Goal: Information Seeking & Learning: Learn about a topic

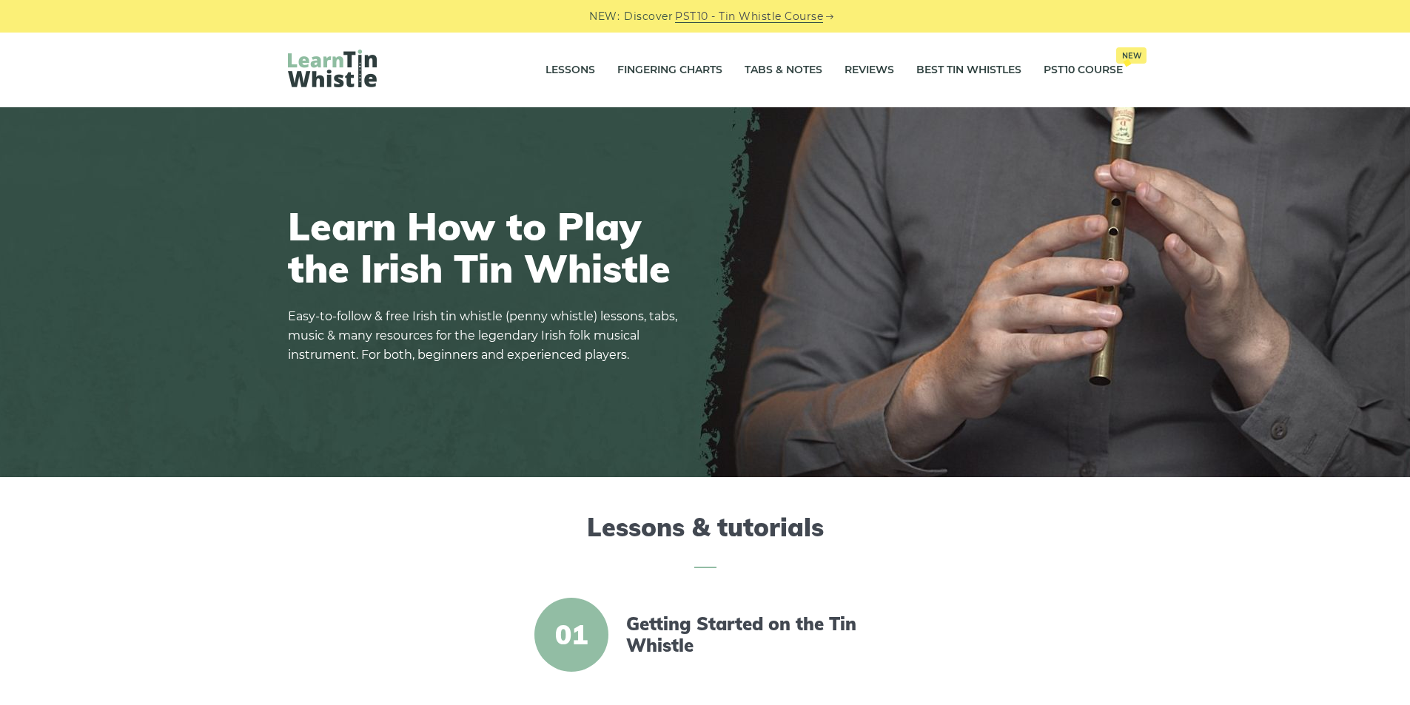
scroll to position [198, 0]
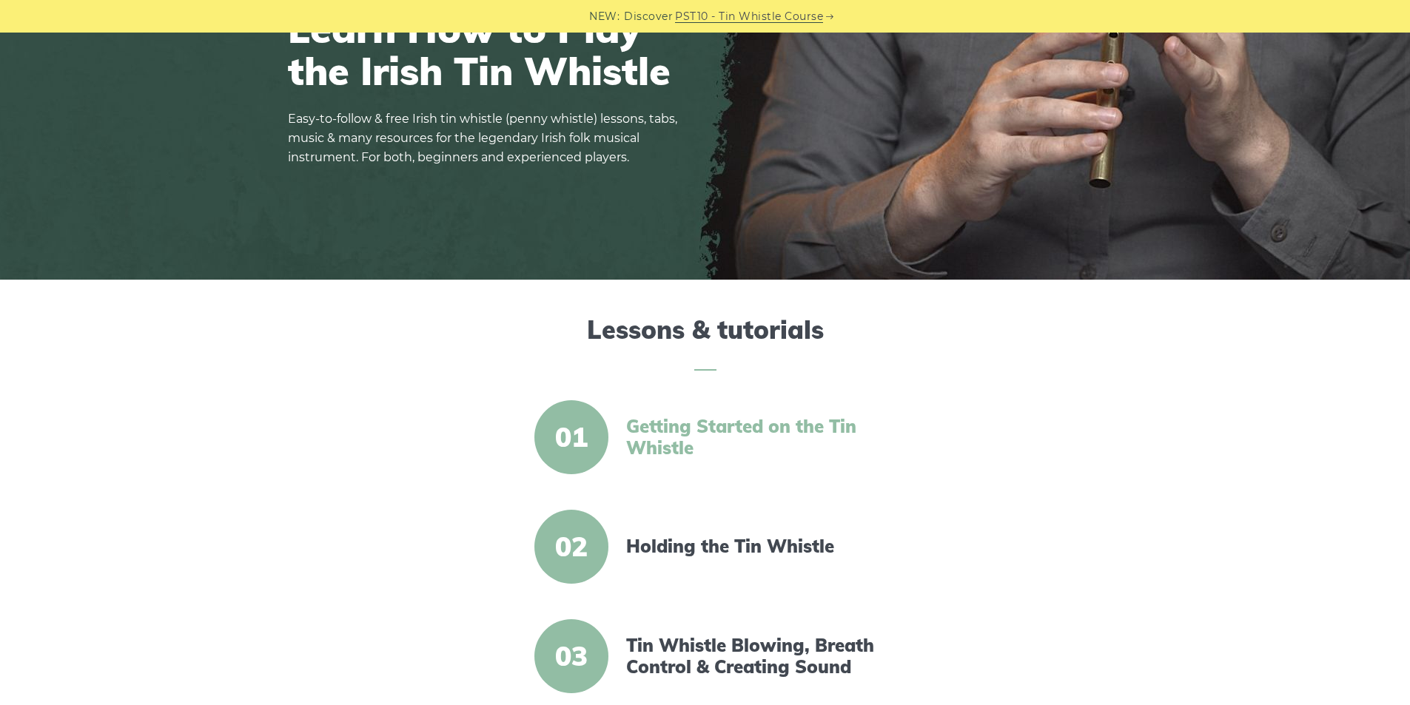
click at [668, 440] on link "Getting Started on the Tin Whistle" at bounding box center [753, 437] width 255 height 43
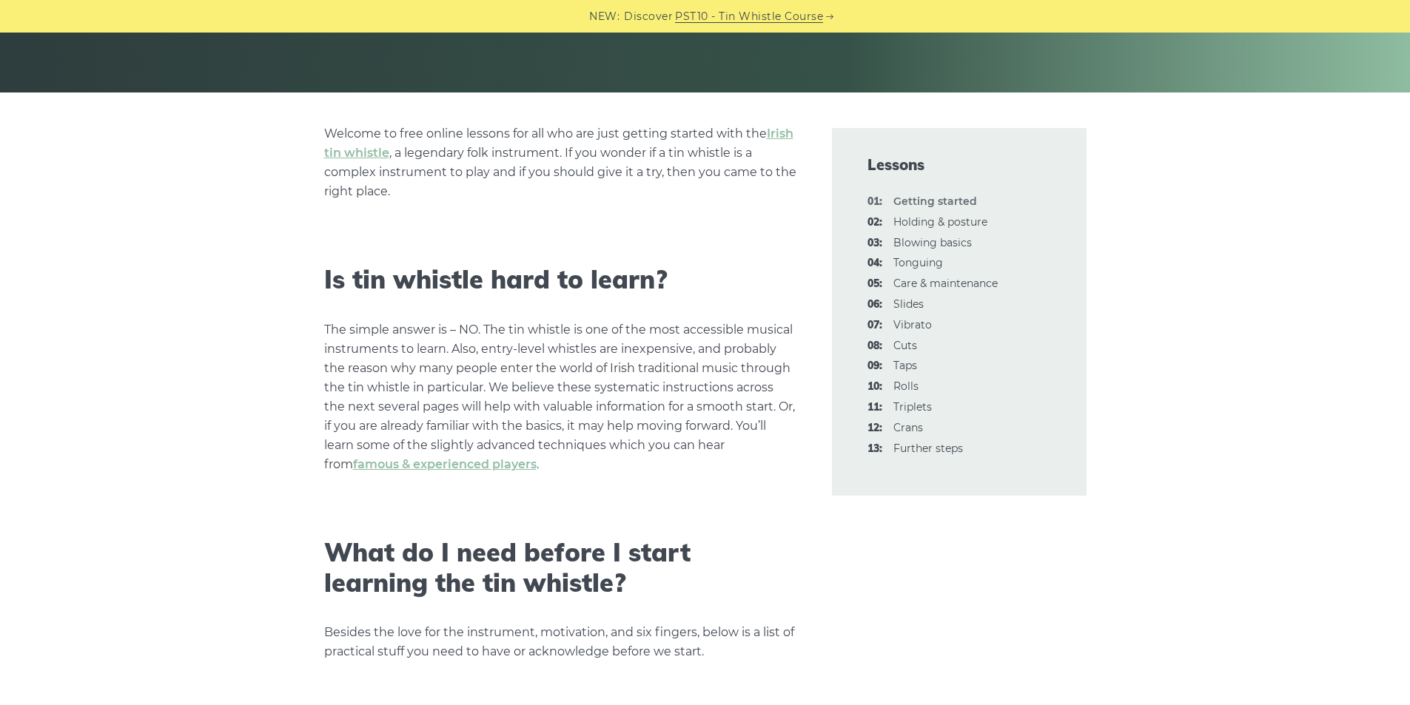
scroll to position [98, 0]
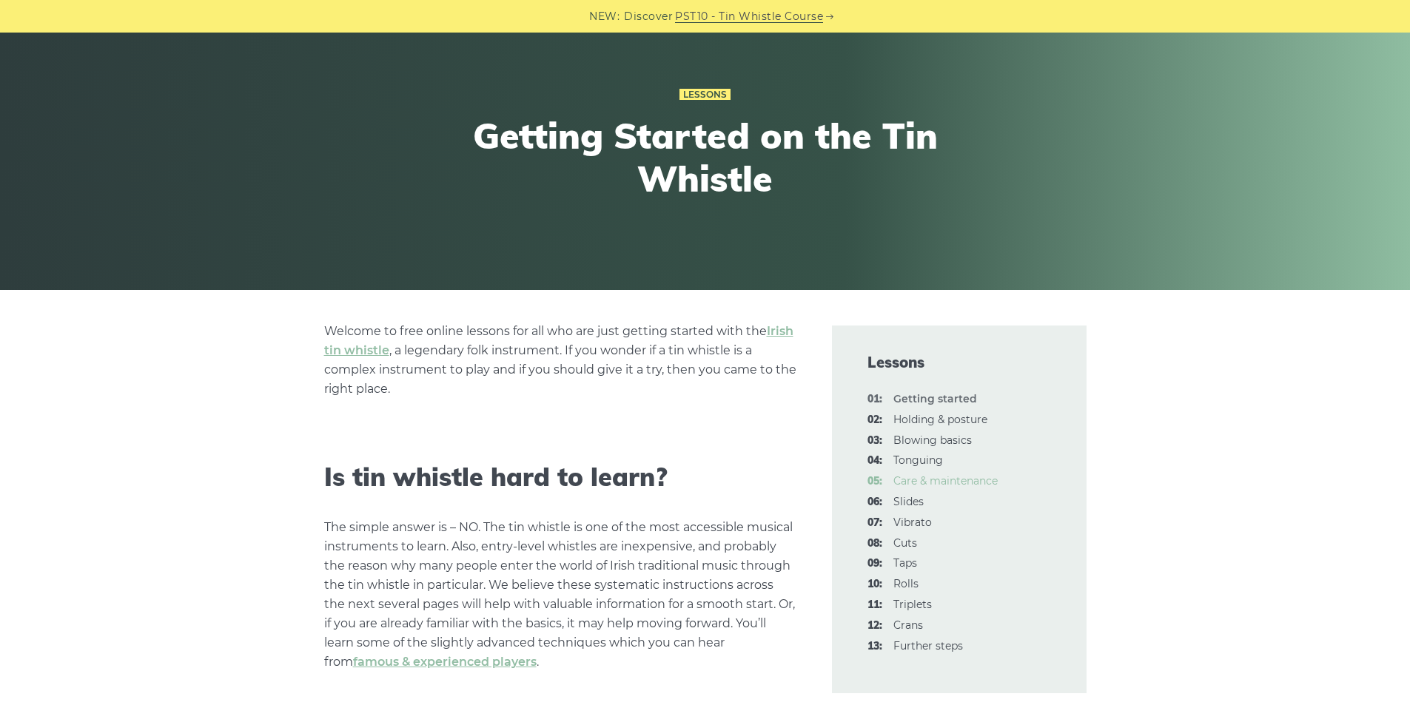
click at [929, 477] on link "05: Care & maintenance" at bounding box center [945, 480] width 104 height 13
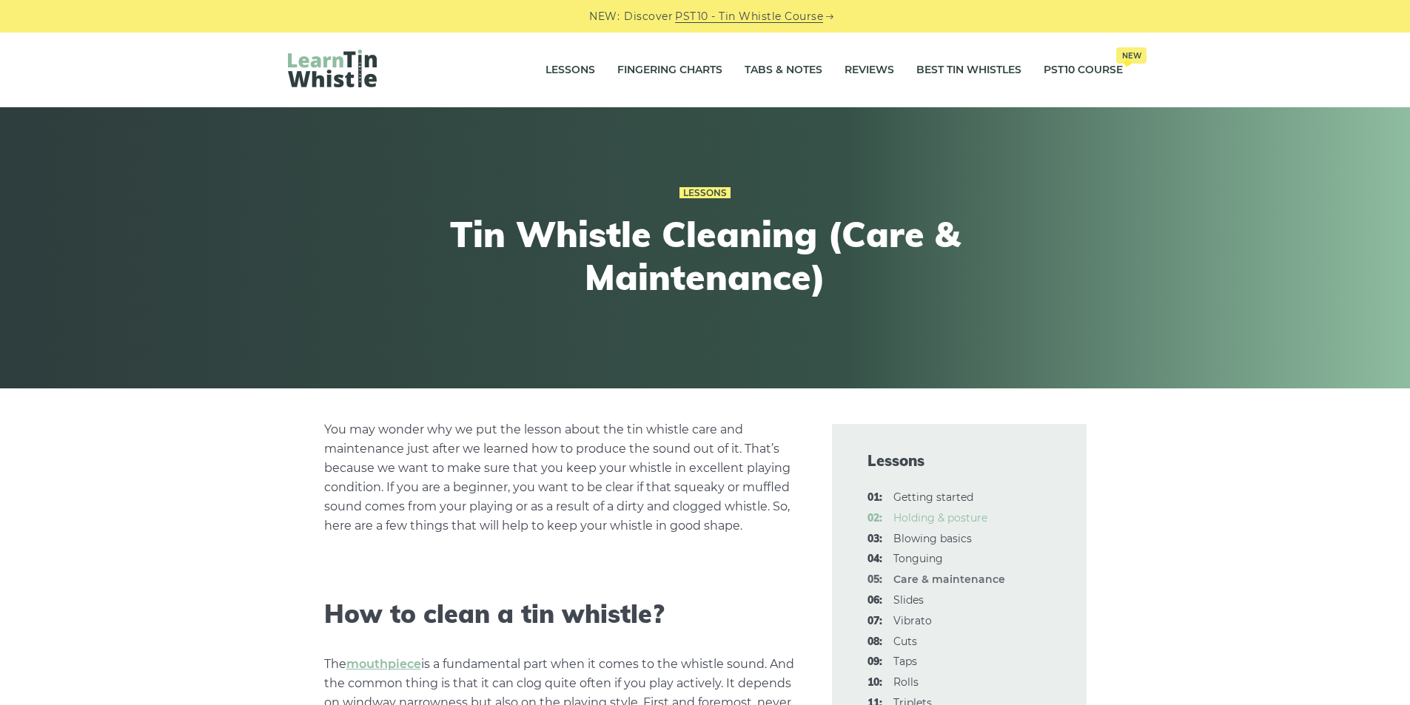
click at [922, 513] on link "02: Holding & posture" at bounding box center [940, 517] width 94 height 13
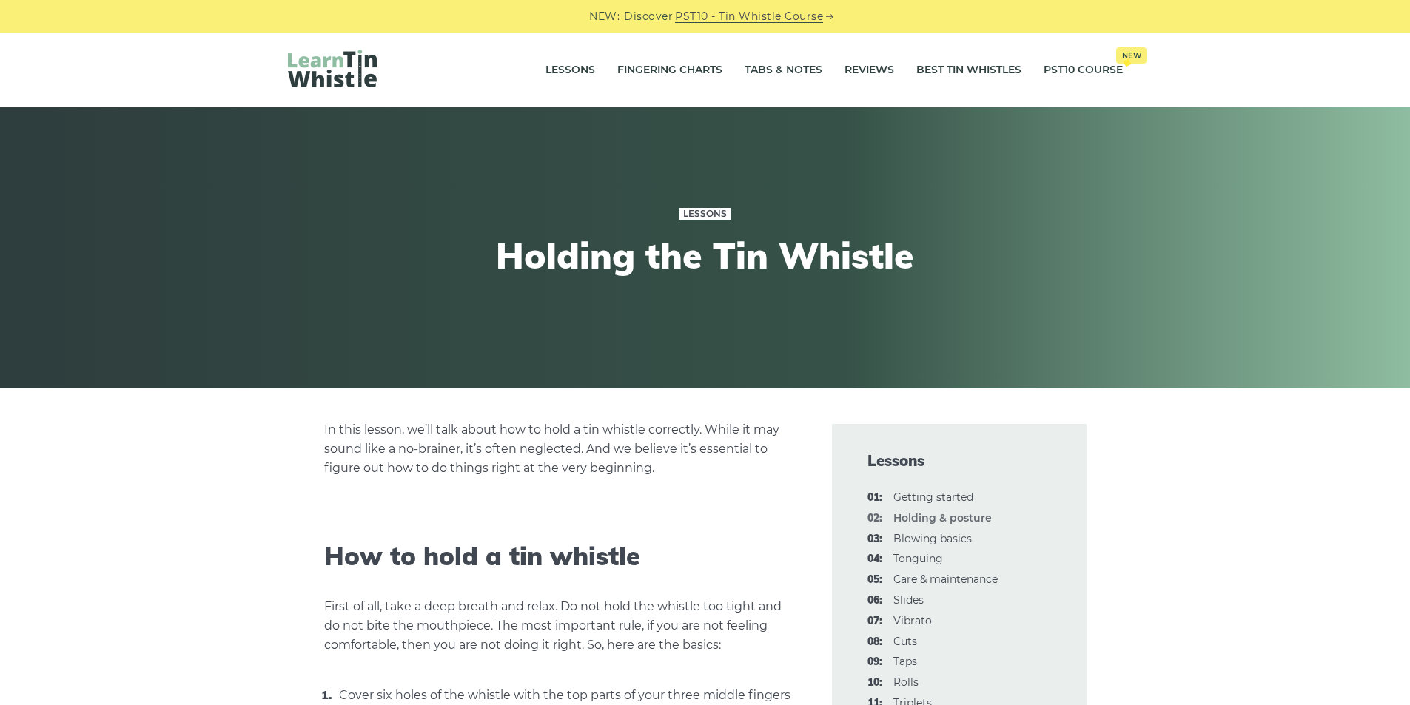
click at [711, 212] on link "Lessons" at bounding box center [704, 214] width 51 height 12
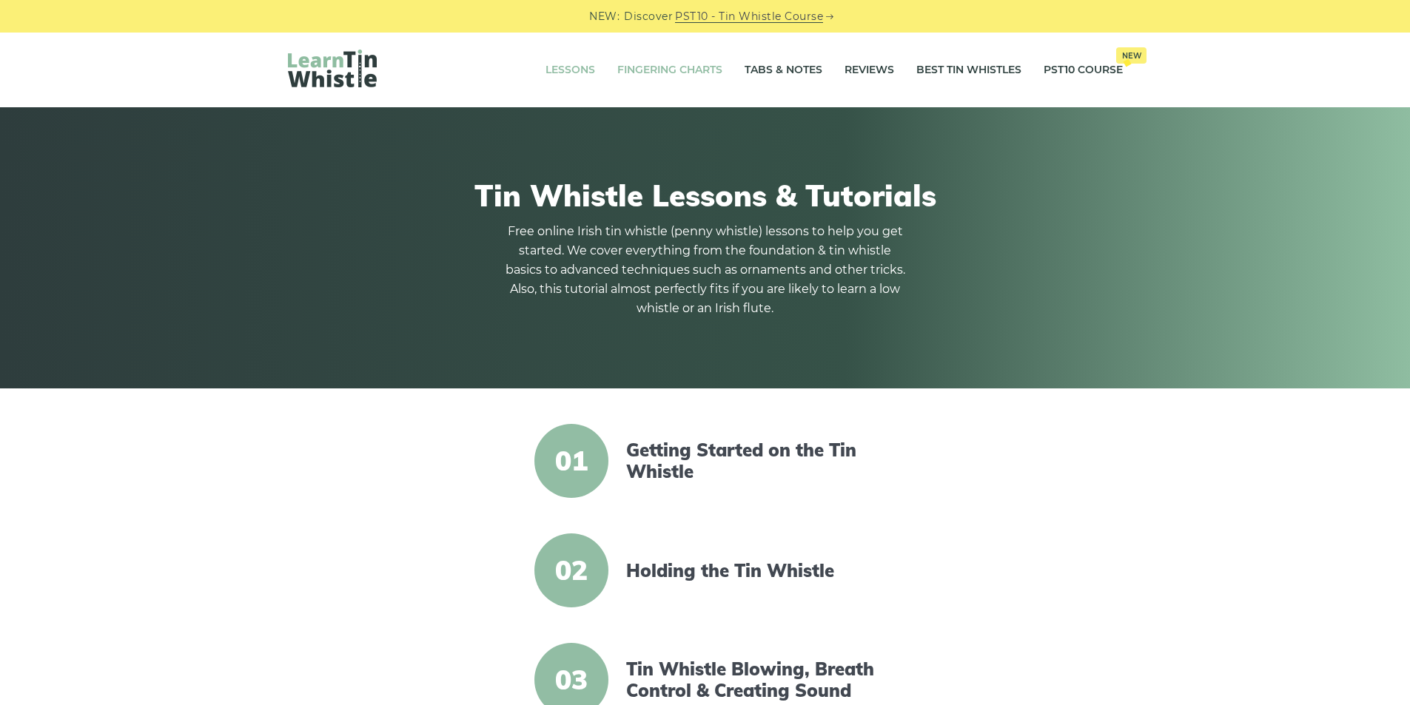
click at [694, 70] on link "Fingering Charts" at bounding box center [669, 70] width 105 height 37
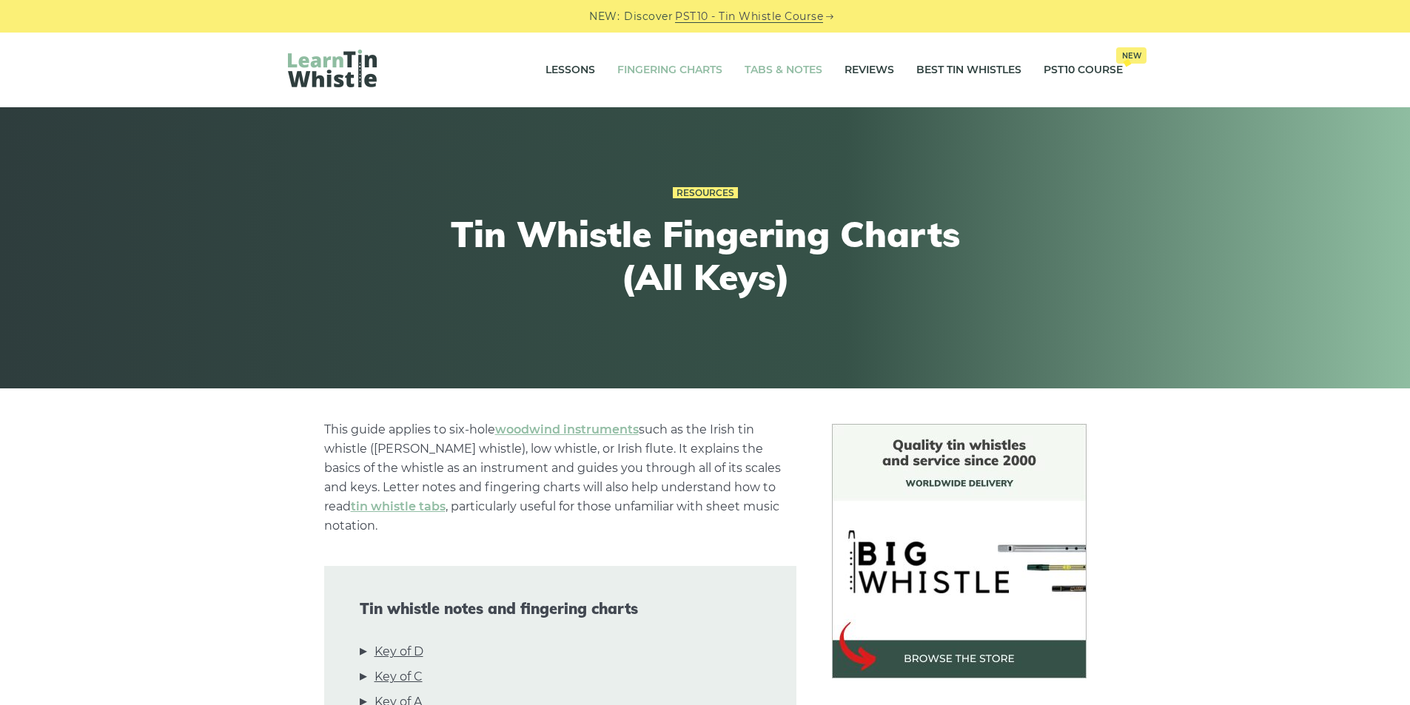
click at [781, 66] on link "Tabs & Notes" at bounding box center [783, 70] width 78 height 37
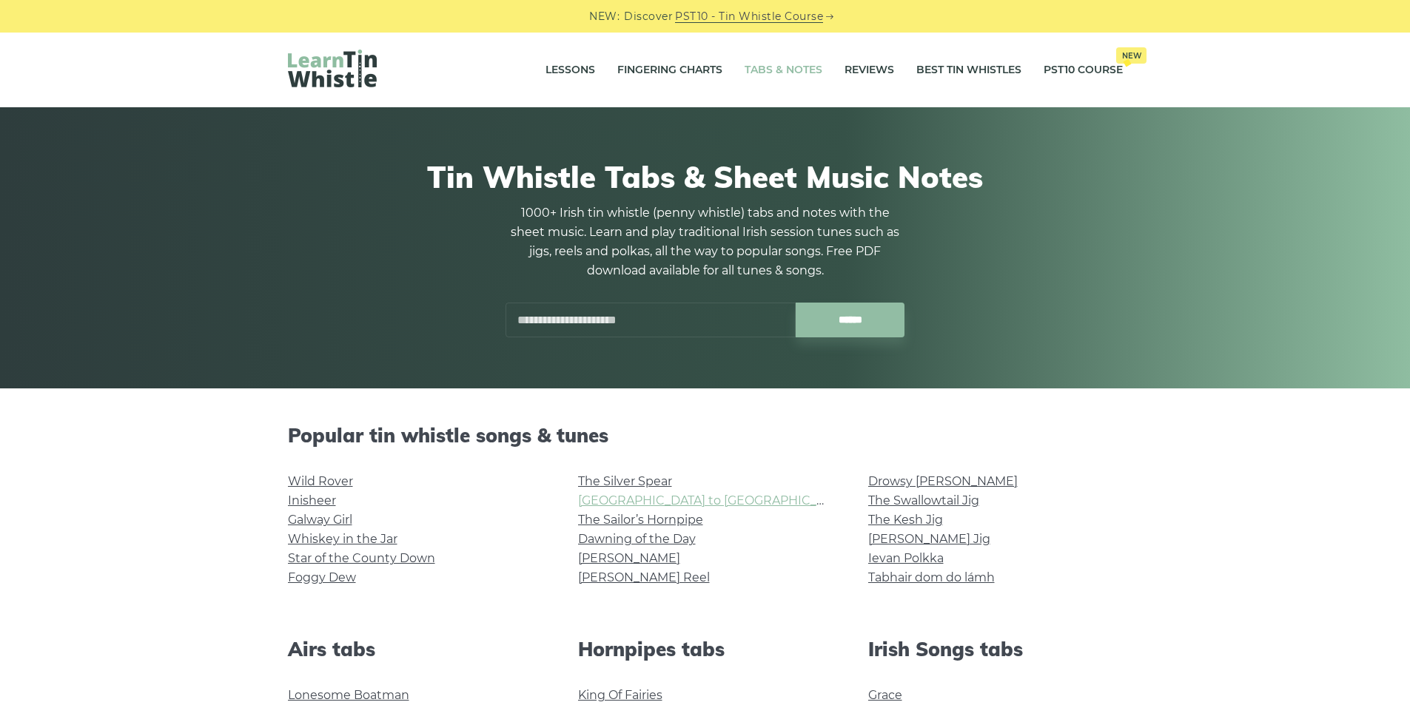
click at [625, 499] on link "Rocky Road to Dublin" at bounding box center [714, 501] width 273 height 14
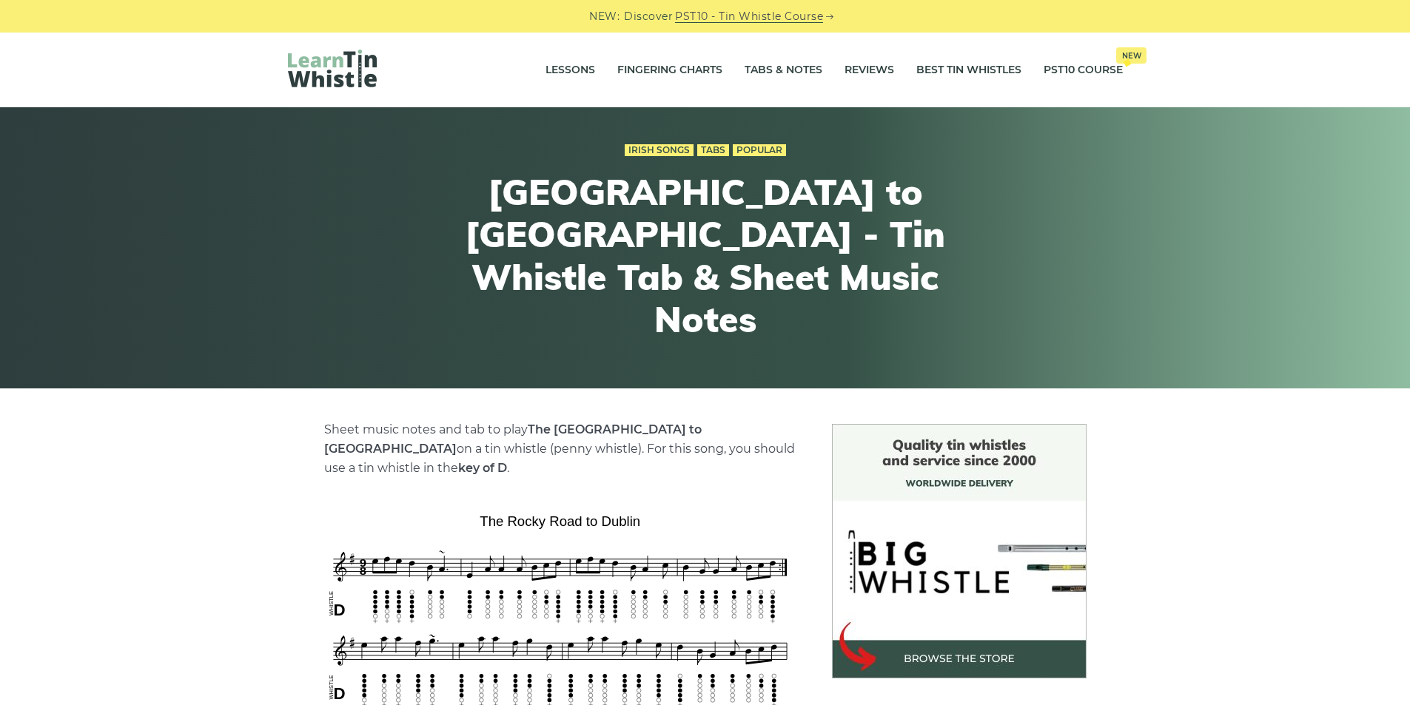
click at [335, 70] on img at bounding box center [332, 69] width 89 height 38
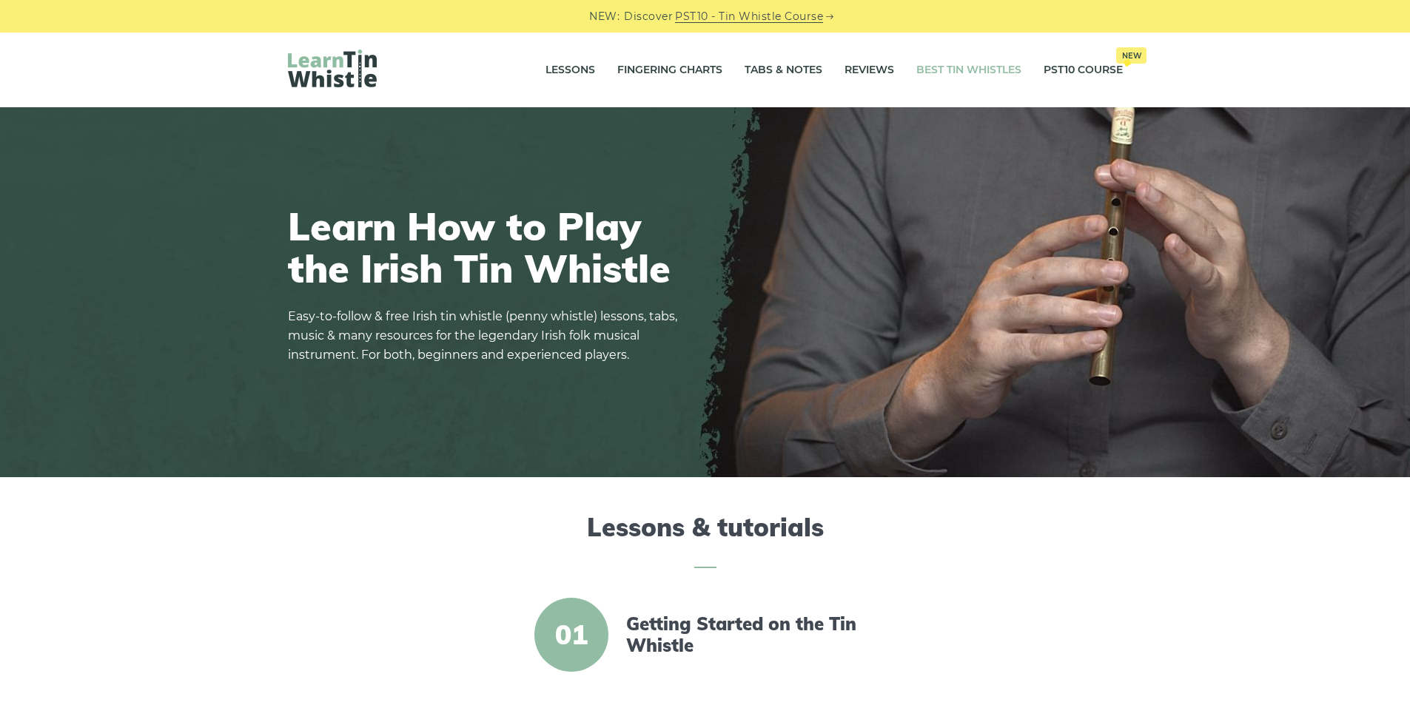
click at [951, 69] on link "Best Tin Whistles" at bounding box center [968, 70] width 105 height 37
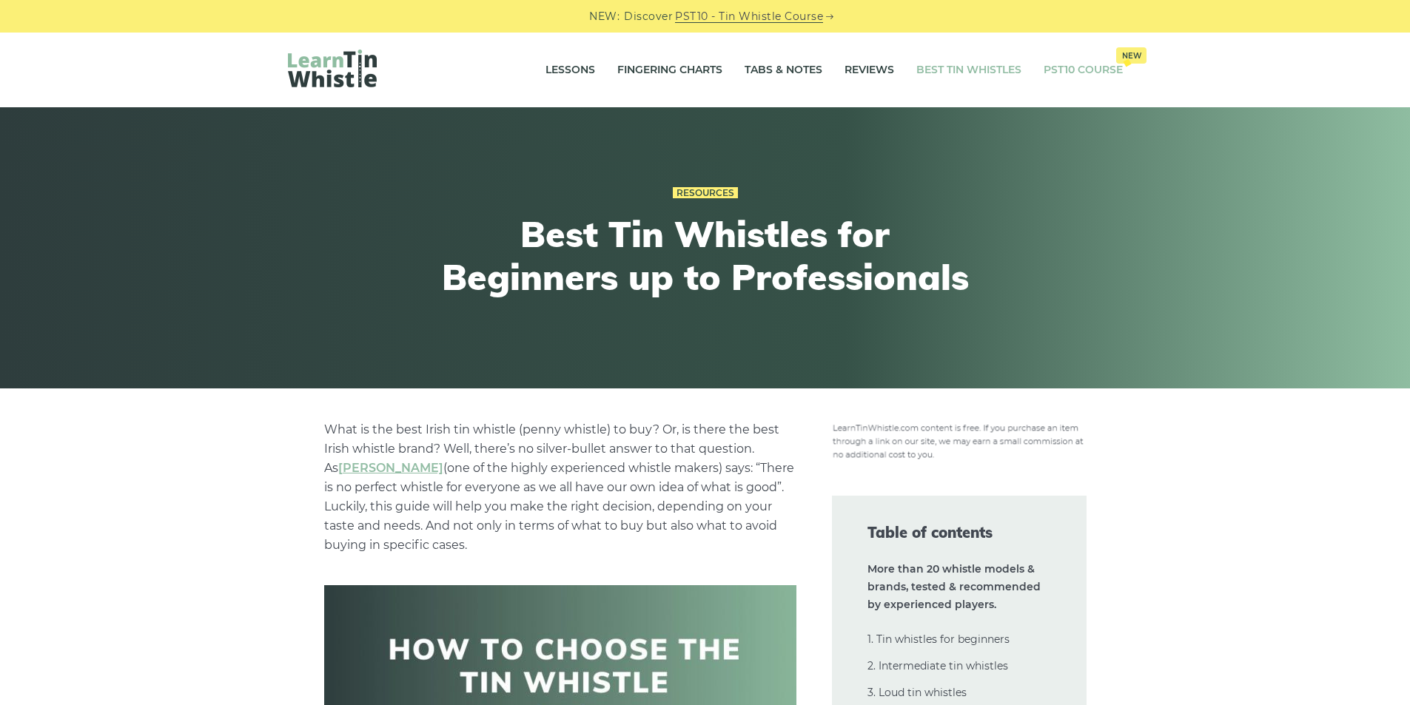
click at [1076, 71] on link "PST10 Course New" at bounding box center [1082, 70] width 79 height 37
click at [662, 66] on link "Fingering Charts" at bounding box center [669, 70] width 105 height 37
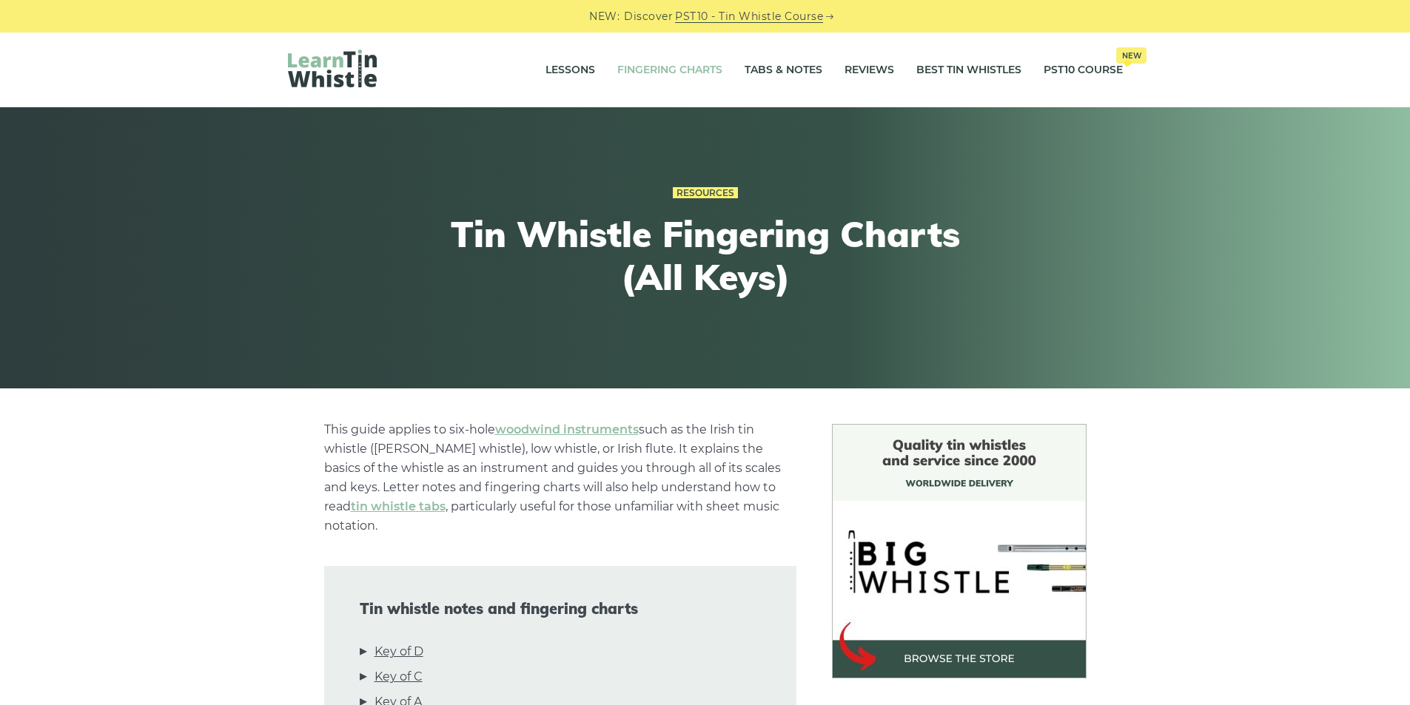
click at [778, 69] on link "Tabs & Notes" at bounding box center [783, 70] width 78 height 37
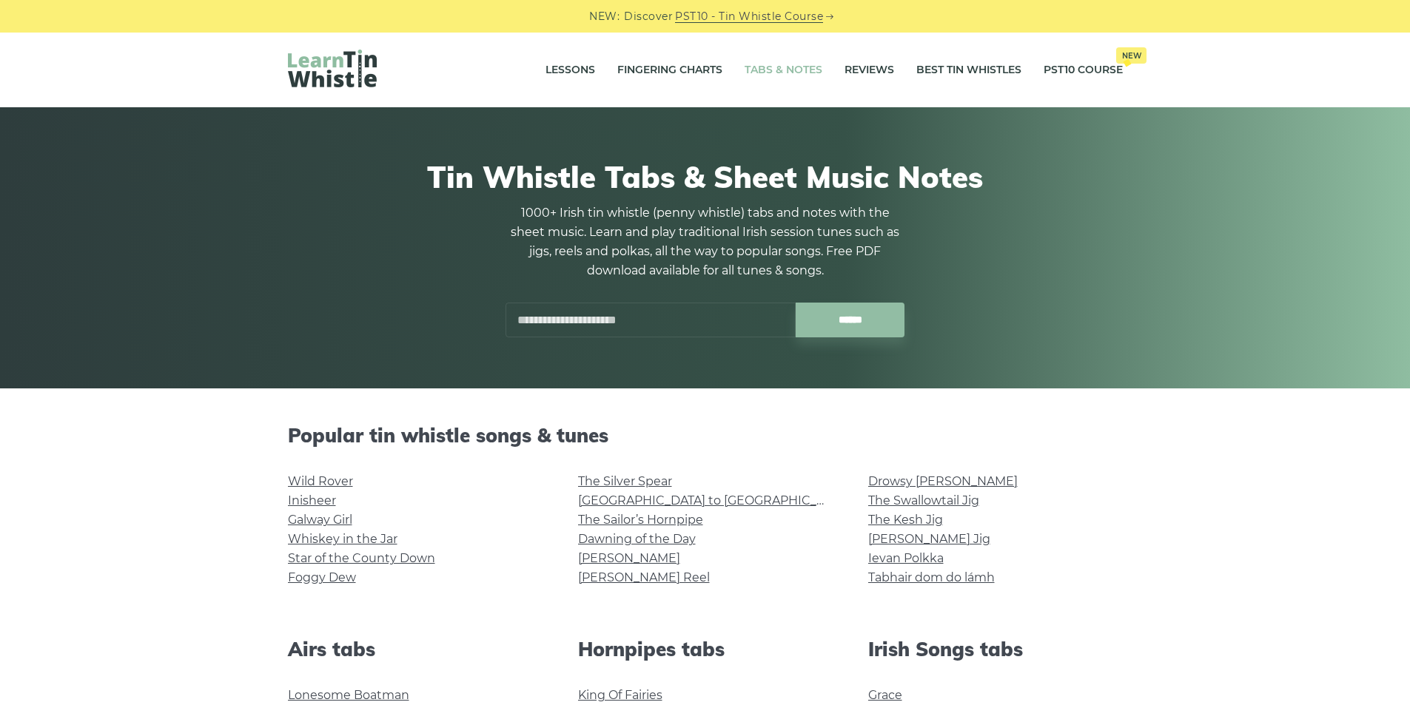
click at [863, 70] on link "Reviews" at bounding box center [869, 70] width 50 height 37
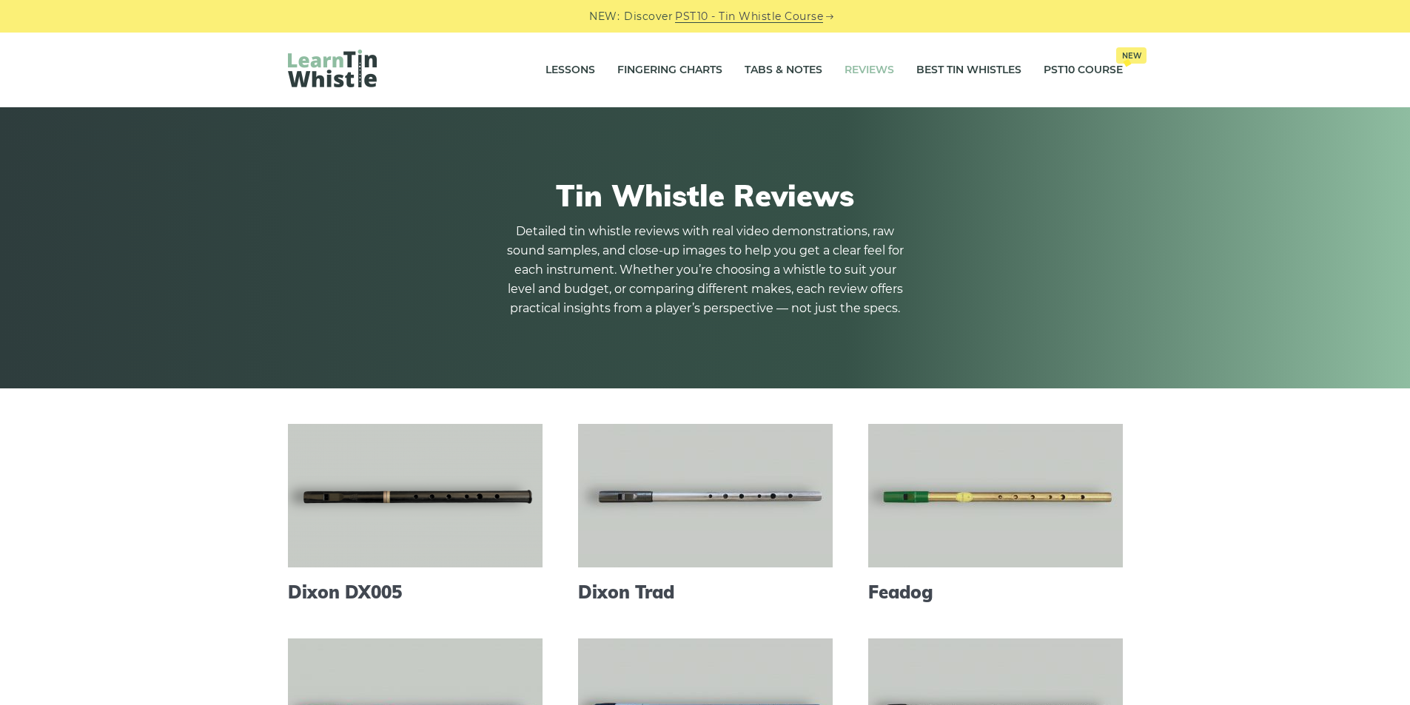
scroll to position [98, 0]
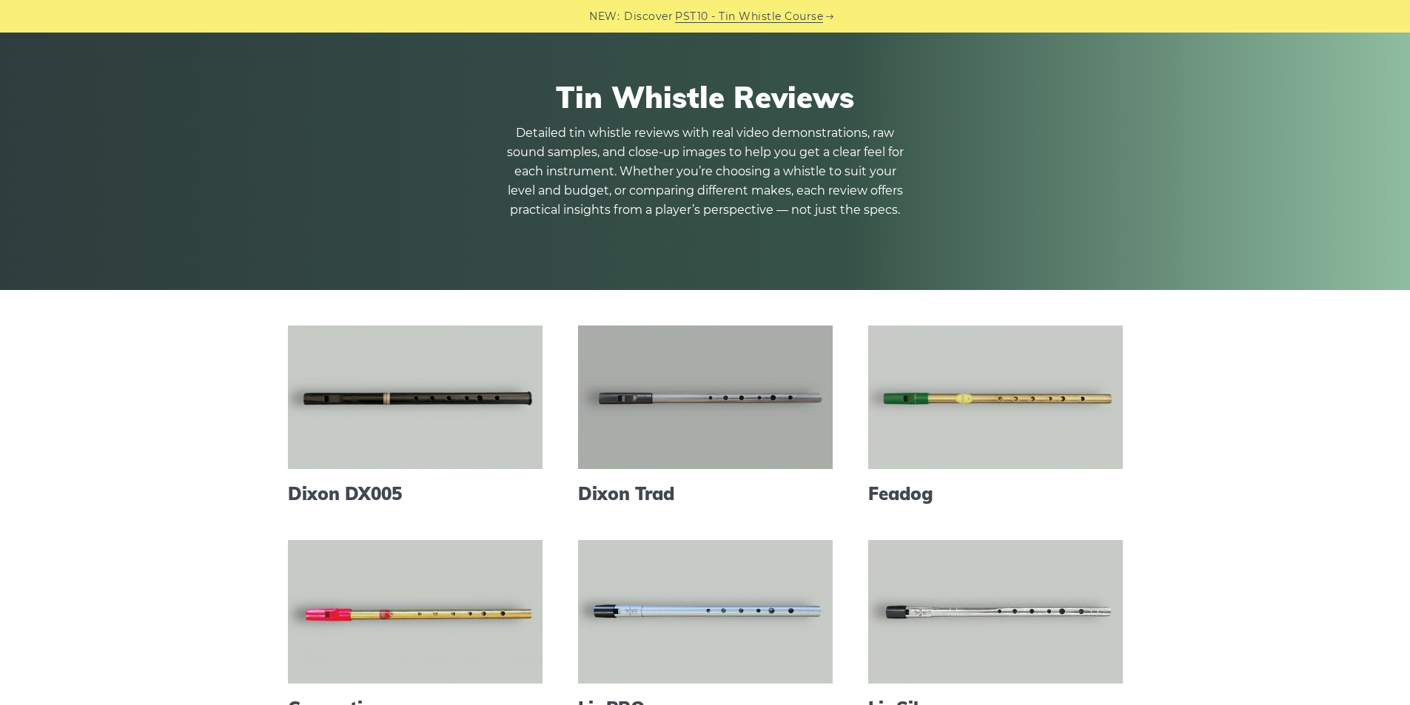
click at [639, 411] on link at bounding box center [705, 398] width 255 height 144
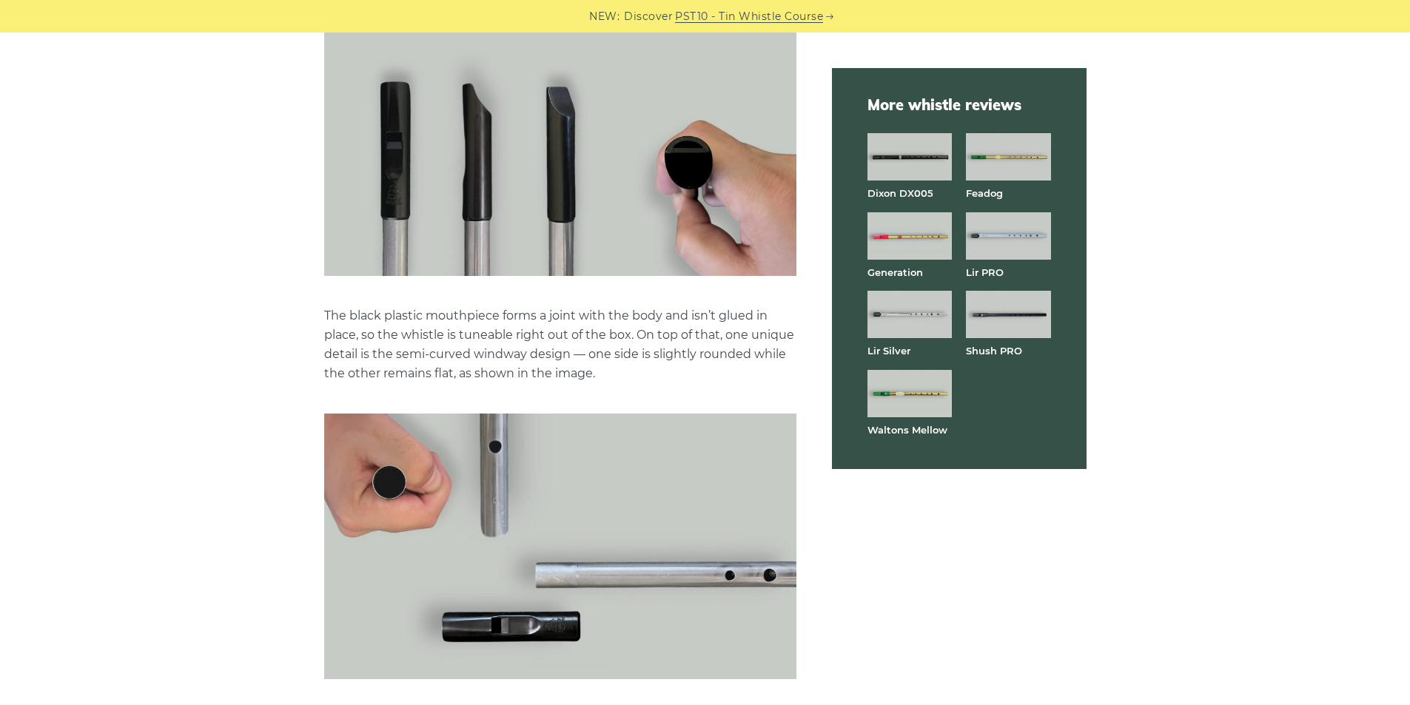
scroll to position [1875, 0]
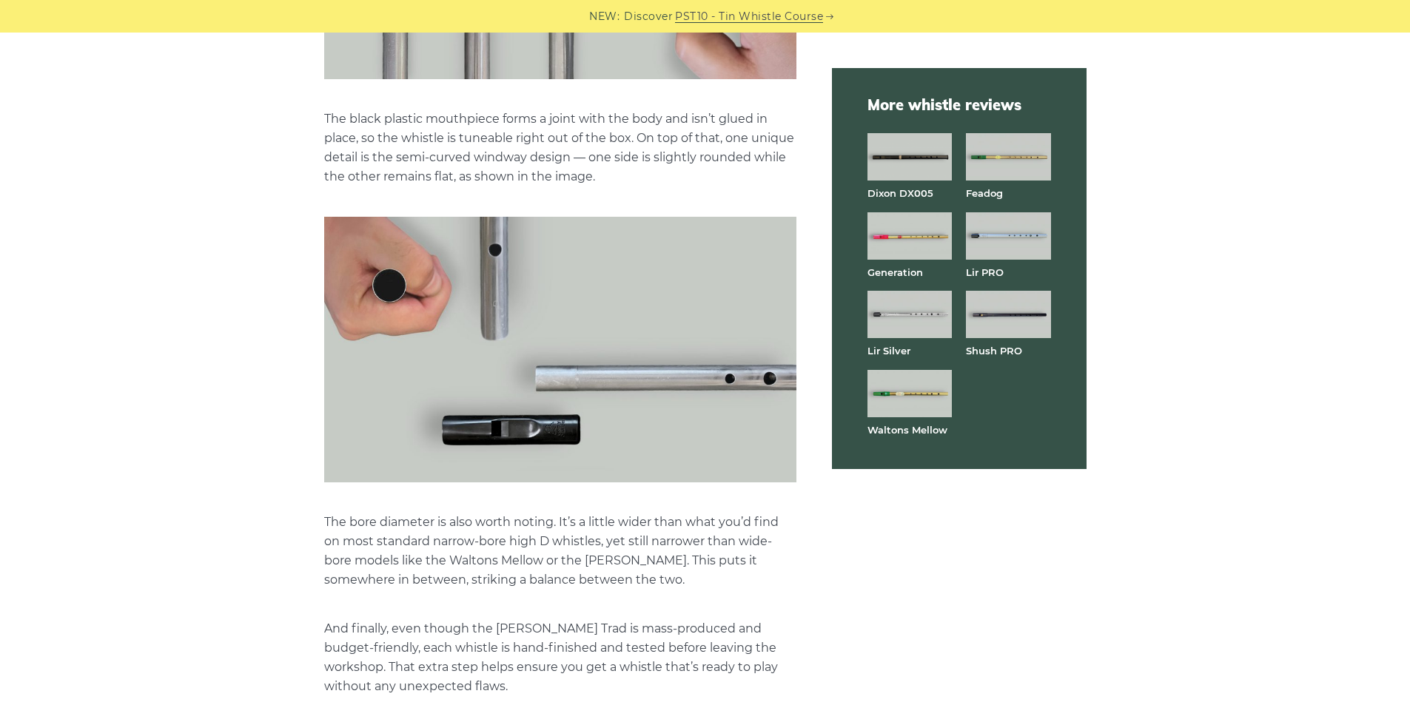
click at [925, 326] on img at bounding box center [909, 314] width 84 height 47
